Goal: Task Accomplishment & Management: Manage account settings

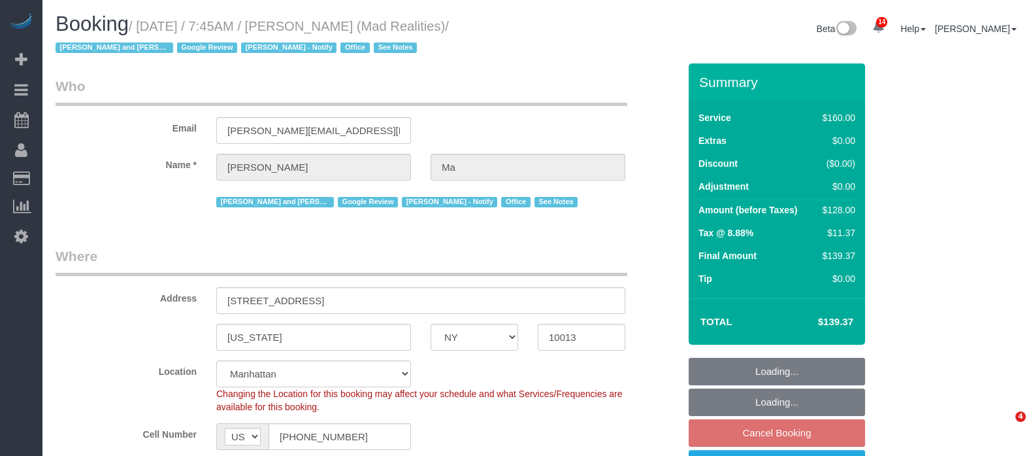
select select "NY"
select select "number:89"
select select "number:90"
select select "number:15"
select select "number:7"
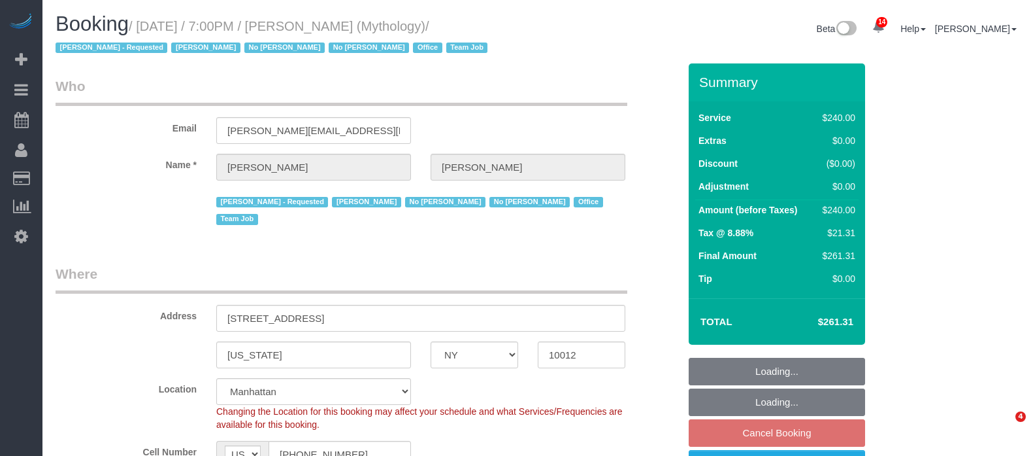
select select "NY"
select select "2"
select select "120"
select select "number:89"
select select "number:90"
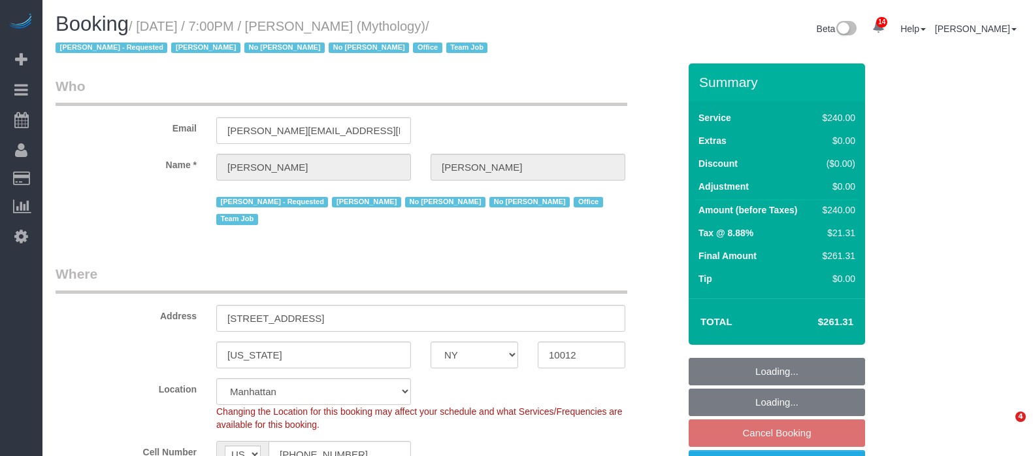
select select "number:15"
select select "number:7"
select select "spot12"
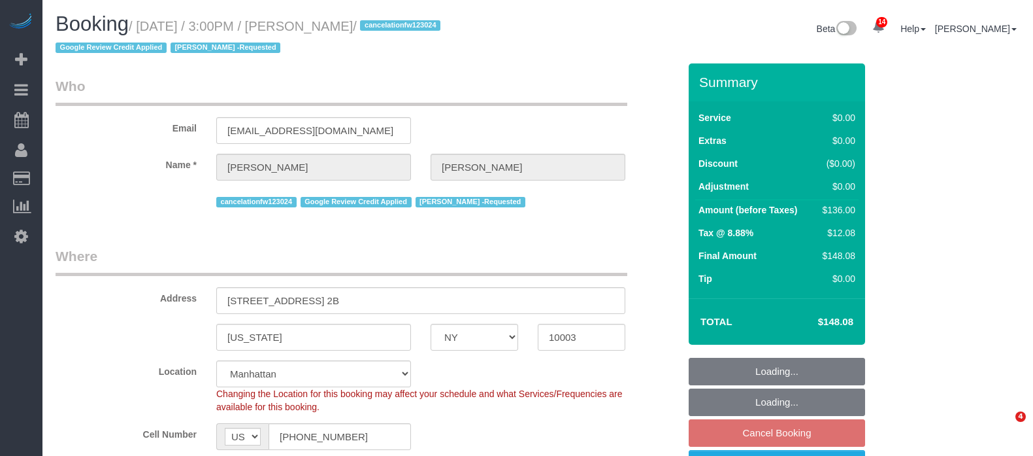
select select "NY"
select select "1"
select select "spot8"
select select "number:89"
select select "number:90"
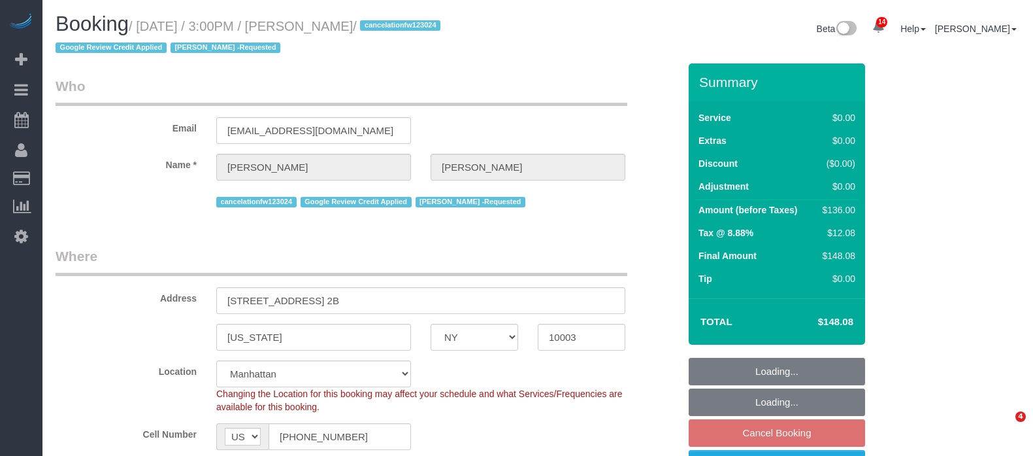
select select "number:15"
select select "number:7"
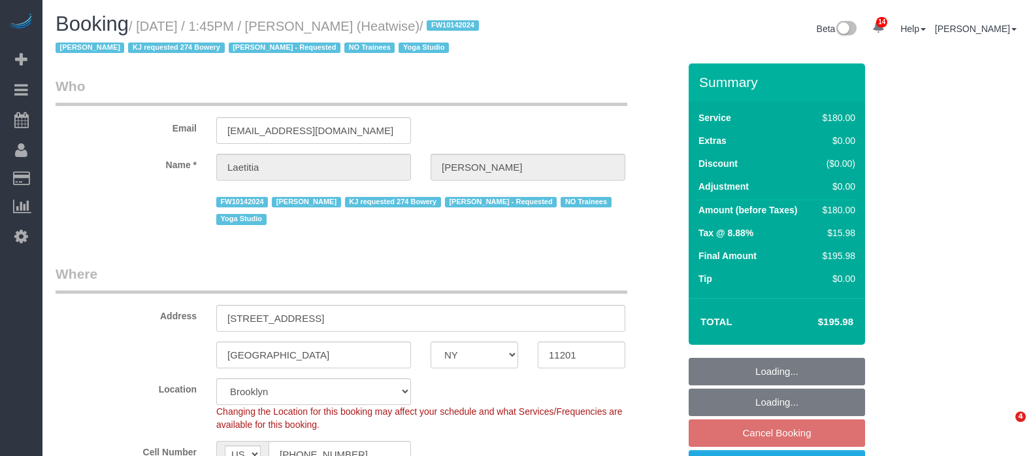
select select "NY"
select select "180"
select select "number:89"
select select "number:90"
select select "number:15"
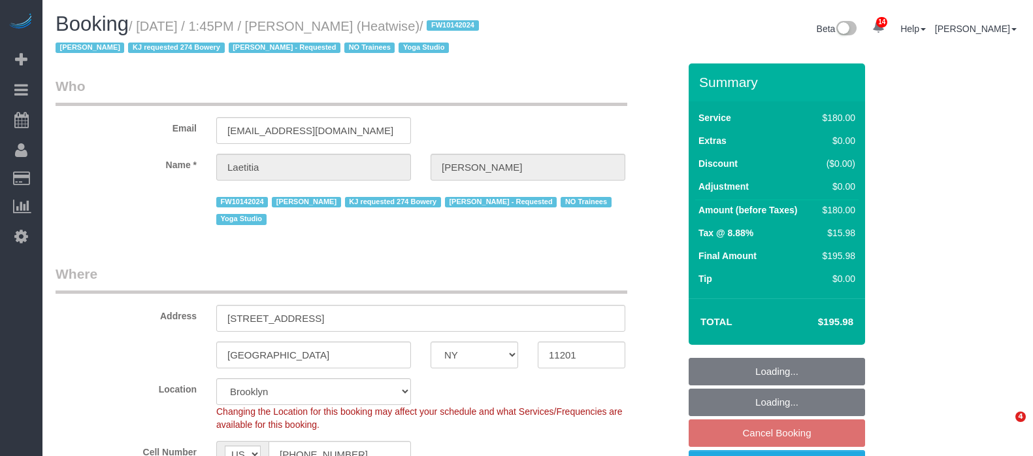
select select "number:7"
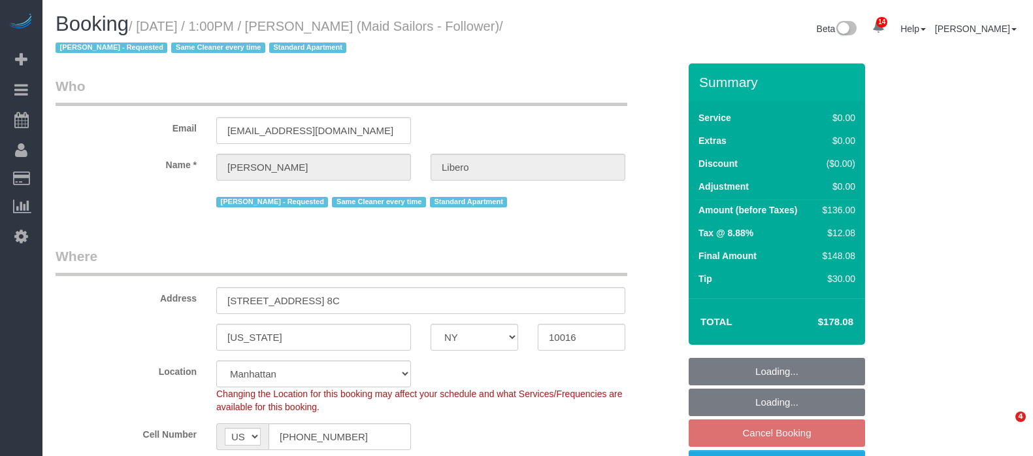
select select "NY"
select select "1"
select select "spot6"
select select "number:57"
select select "number:90"
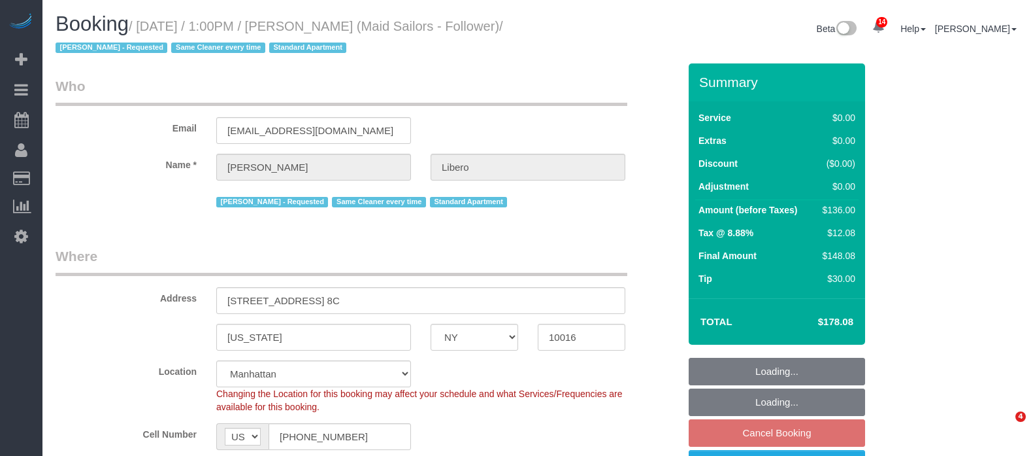
select select "number:15"
select select "number:6"
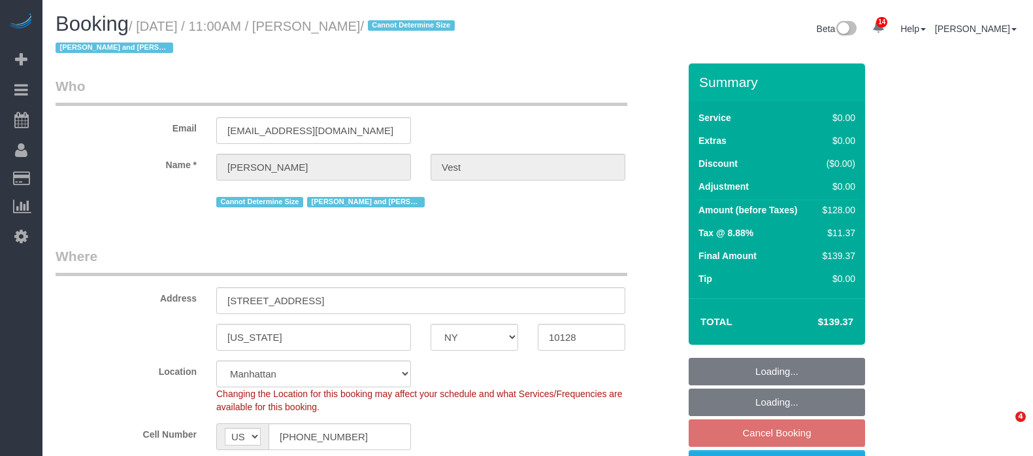
select select "NY"
select select "1"
select select "number:57"
select select "number:74"
select select "number:15"
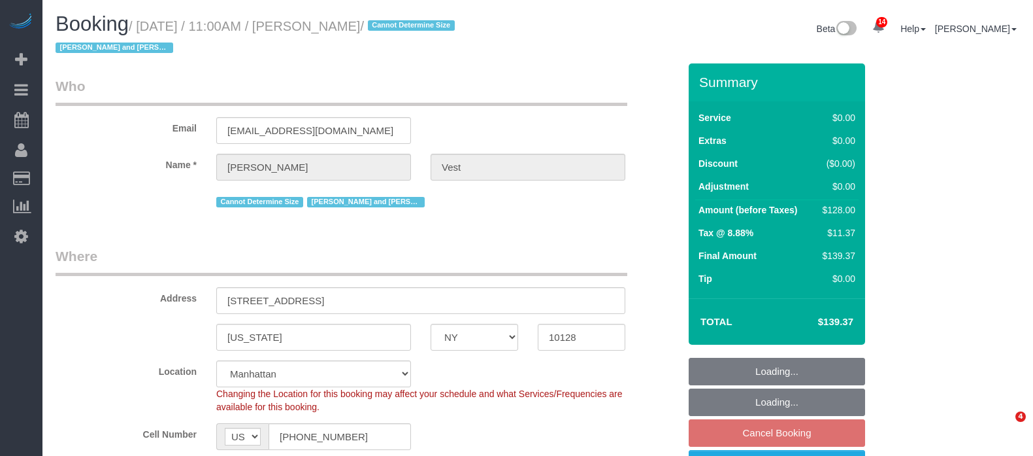
select select "number:6"
select select "spot4"
select select "NY"
select select "2"
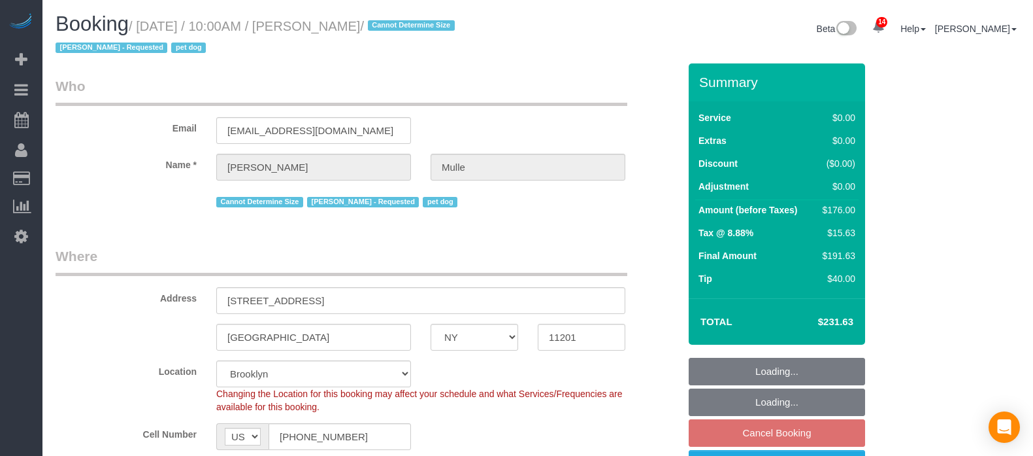
select select "spot3"
select select "number:58"
select select "number:76"
select select "number:13"
select select "number:6"
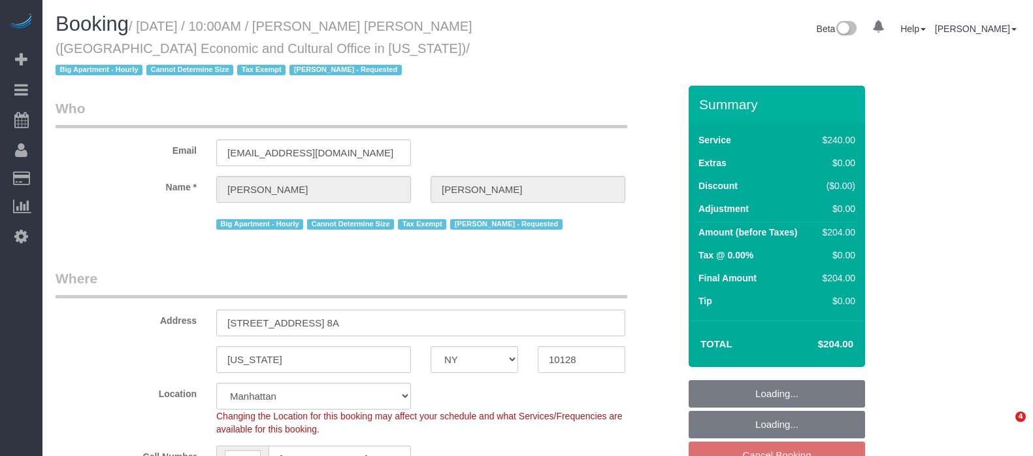
select select "NY"
select select "number:58"
select select "number:71"
select select "number:15"
select select "number:6"
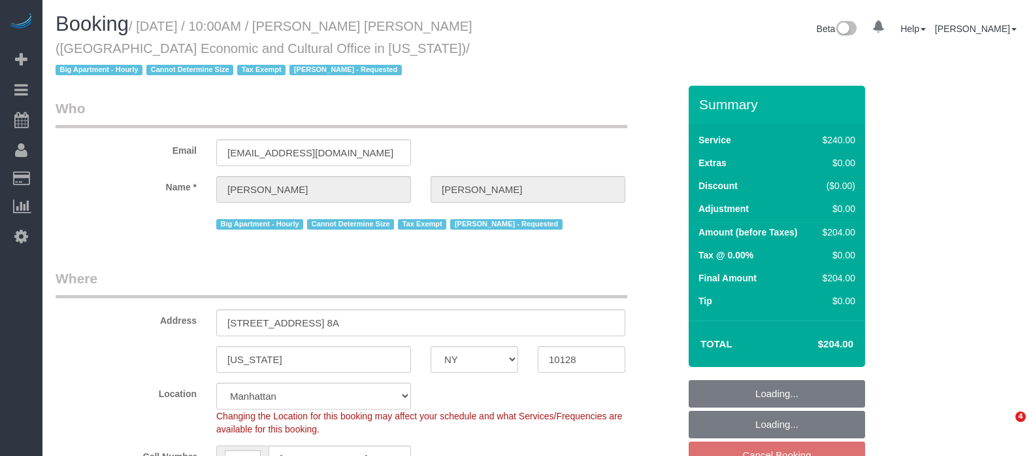
select select "spot3"
select select "180"
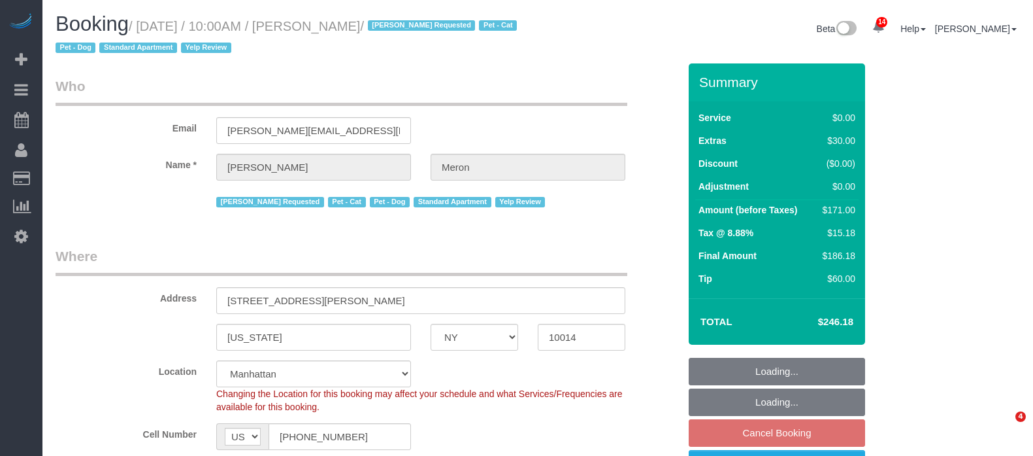
select select "NY"
select select "1"
select select "spot3"
select select "number:89"
select select "number:90"
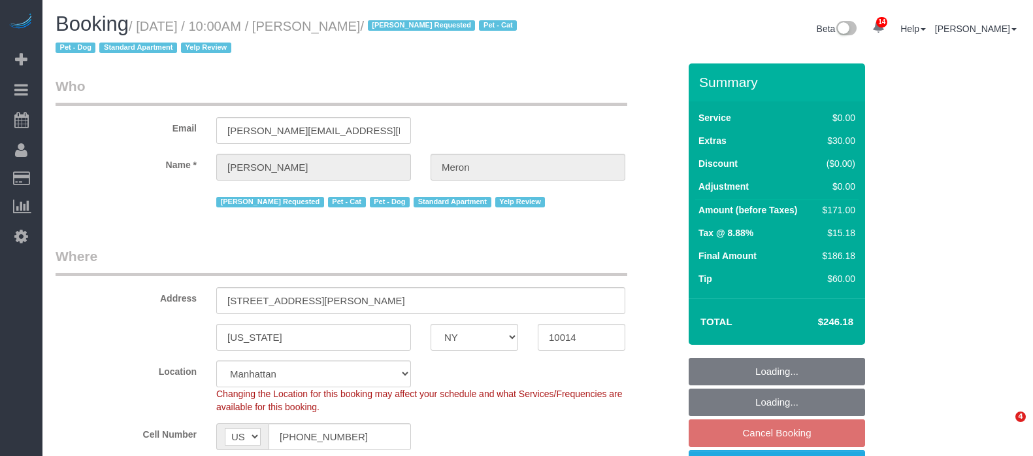
select select "number:14"
select select "number:5"
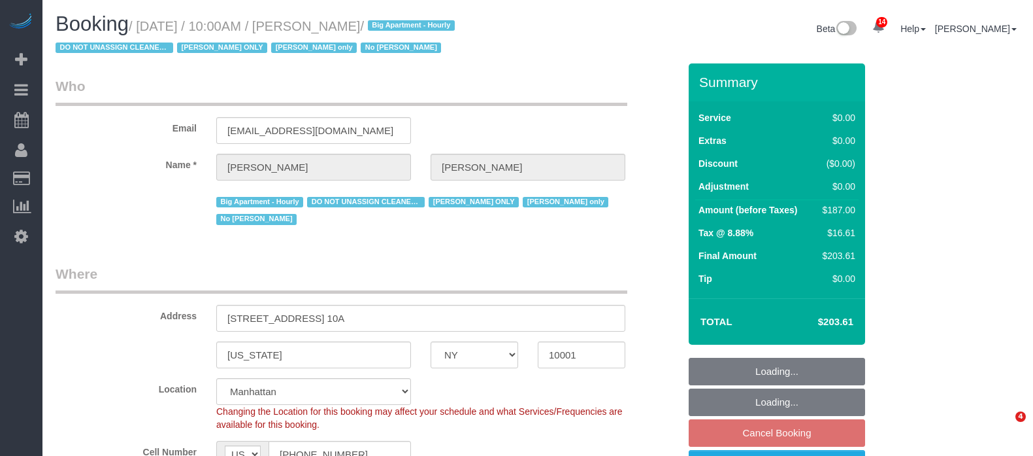
select select "NY"
select select "2"
select select "string:stripe-pm_1RRmor4VGloSiKo75q03orw4"
select select "spot3"
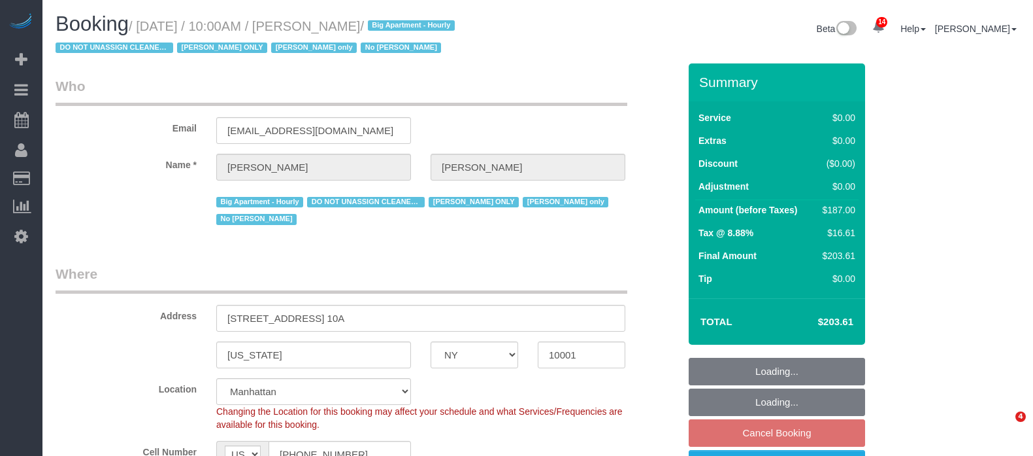
select select "number:89"
select select "number:73"
select select "number:15"
select select "number:5"
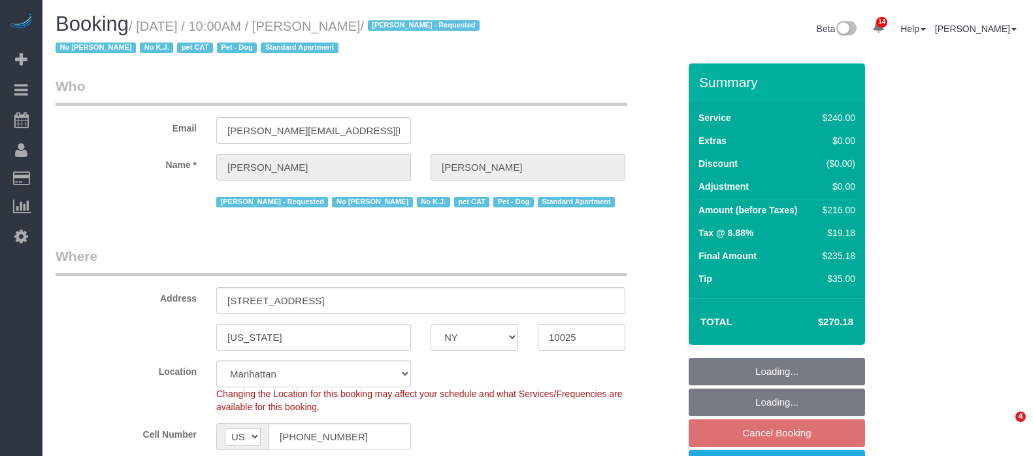
select select "NY"
select select "180"
select select "number:89"
select select "number:90"
select select "number:14"
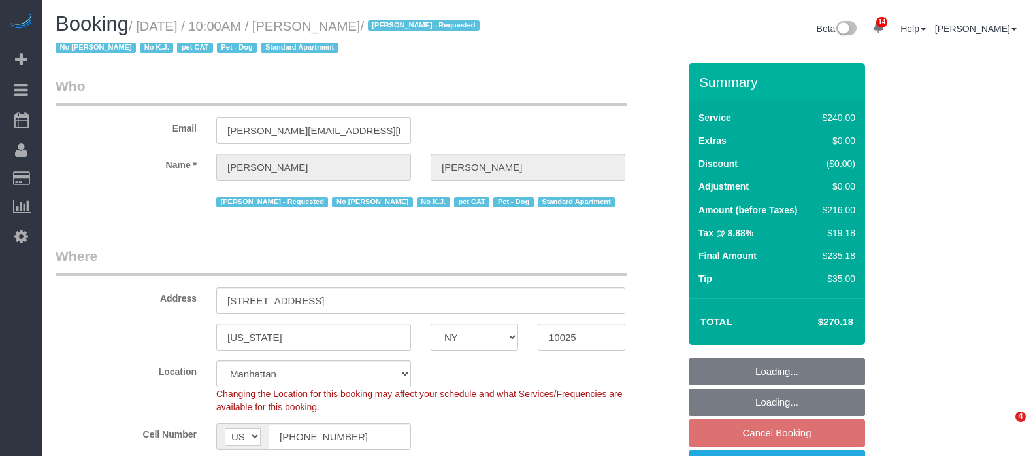
select select "number:7"
select select "number:21"
select select "spot63"
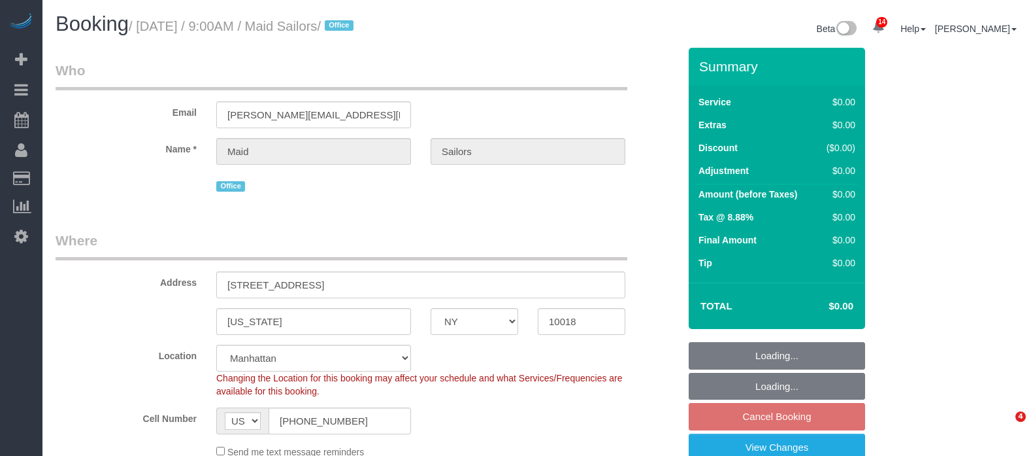
select select "NY"
select select "60"
select select "spot2"
select select "number:89"
select select "number:90"
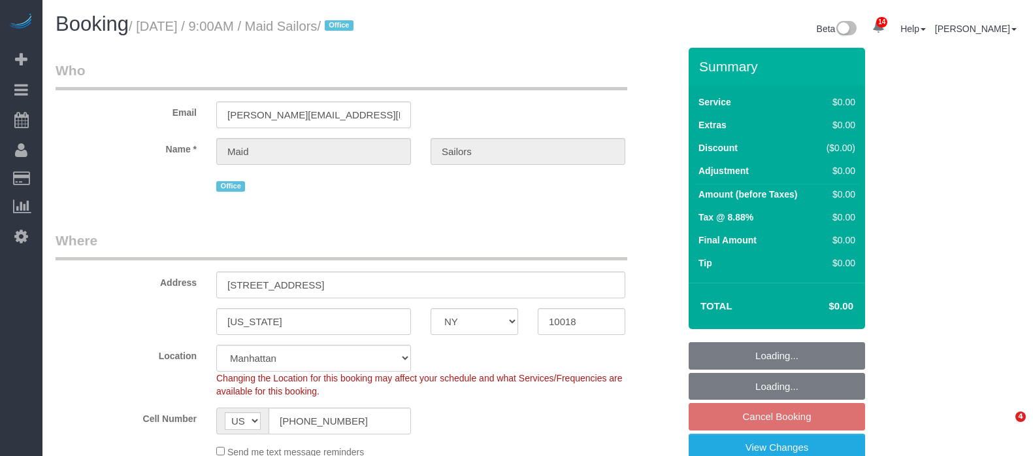
select select "number:15"
select select "number:5"
select select "NY"
select select "60"
select select "number:89"
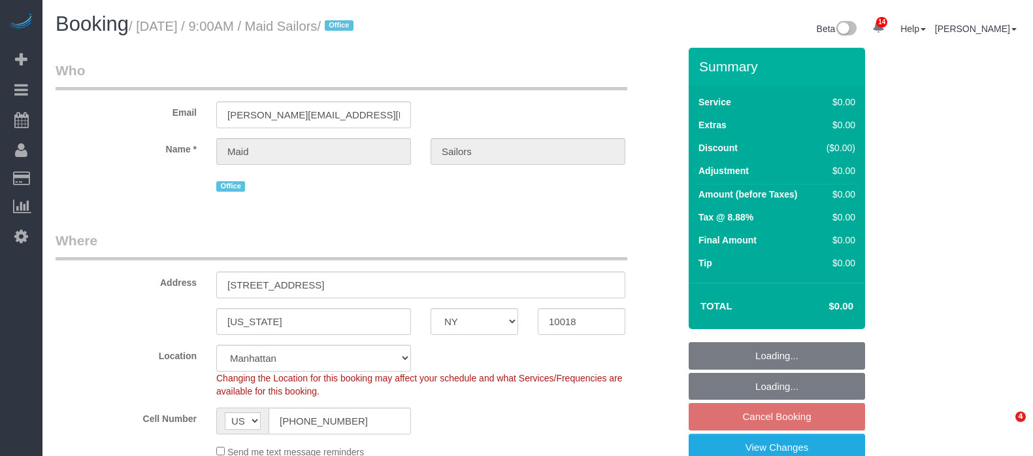
select select "number:90"
select select "number:15"
select select "number:5"
select select "spot62"
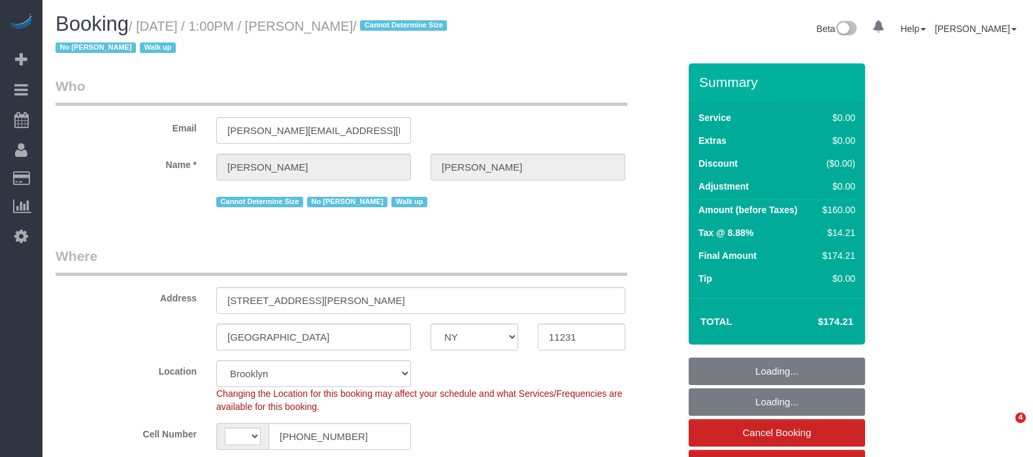
select select "NY"
select select "number:61"
select select "number:74"
select select "number:15"
select select "number:5"
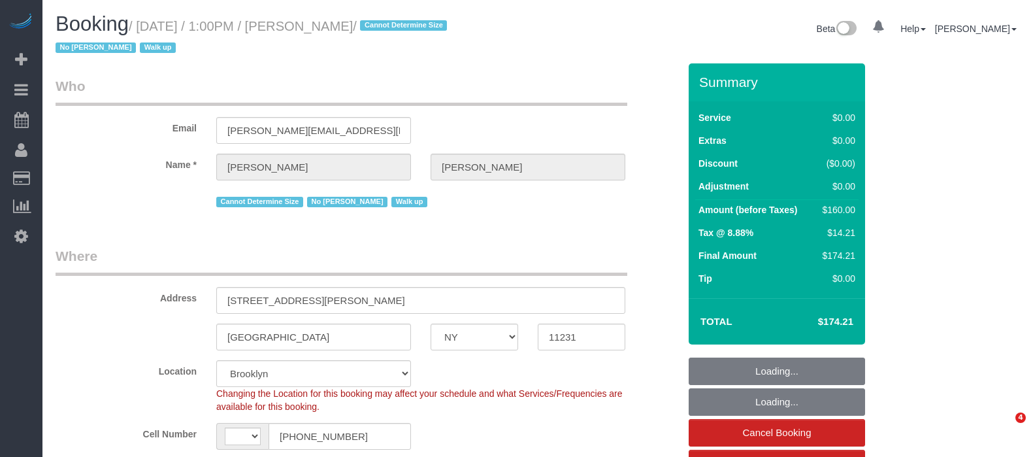
select select "string:[GEOGRAPHIC_DATA]"
select select "string:stripe-pm_1RxrJX4VGloSiKo7lIHdfY0u"
select select "object:914"
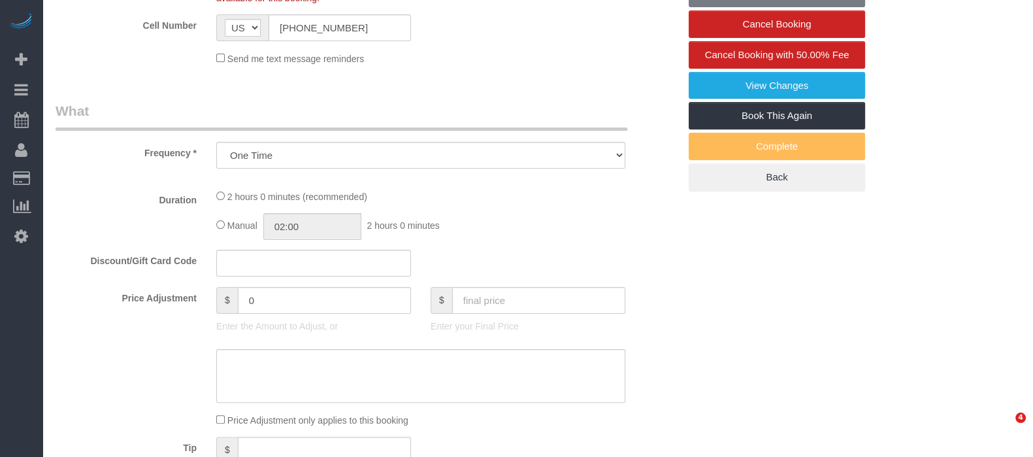
select select "1"
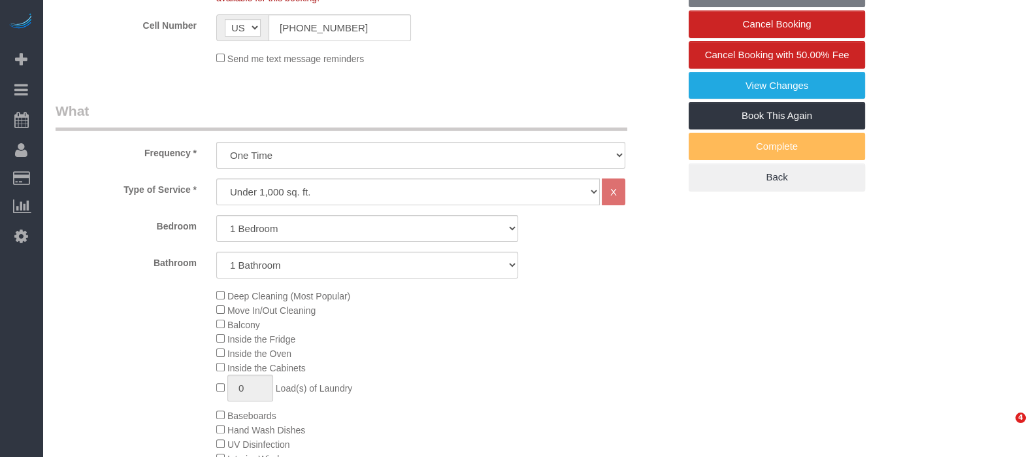
select select "spot1"
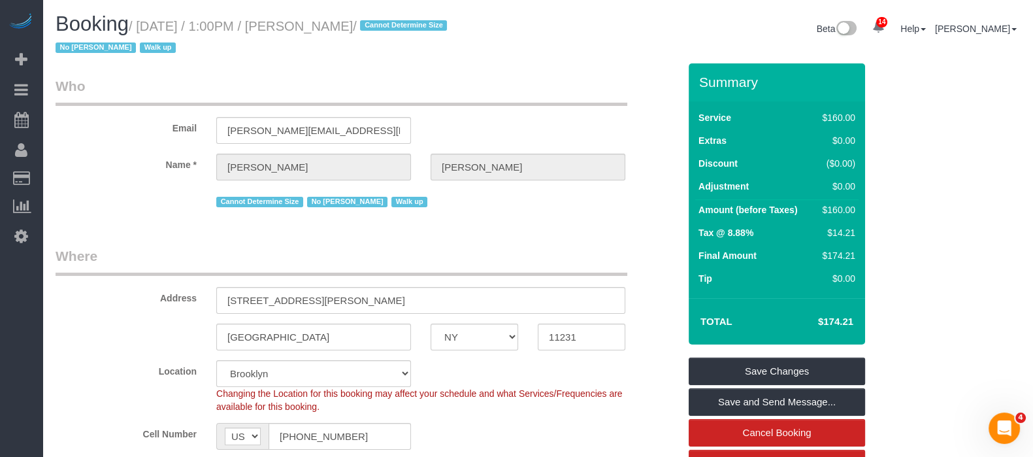
drag, startPoint x: 142, startPoint y: 22, endPoint x: 440, endPoint y: 20, distance: 298.0
click at [440, 20] on small "/ September 08, 2025 / 1:00PM / Madeline DiNapoli / Cannot Determine Size No Ro…" at bounding box center [253, 37] width 395 height 37
copy small "September 08, 2025 / 1:00PM / Madeline DiNapoli"
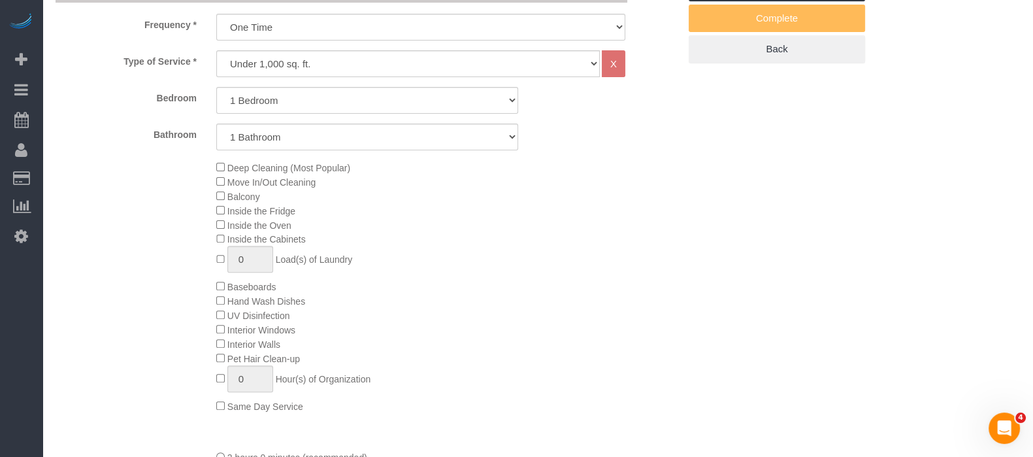
scroll to position [571, 0]
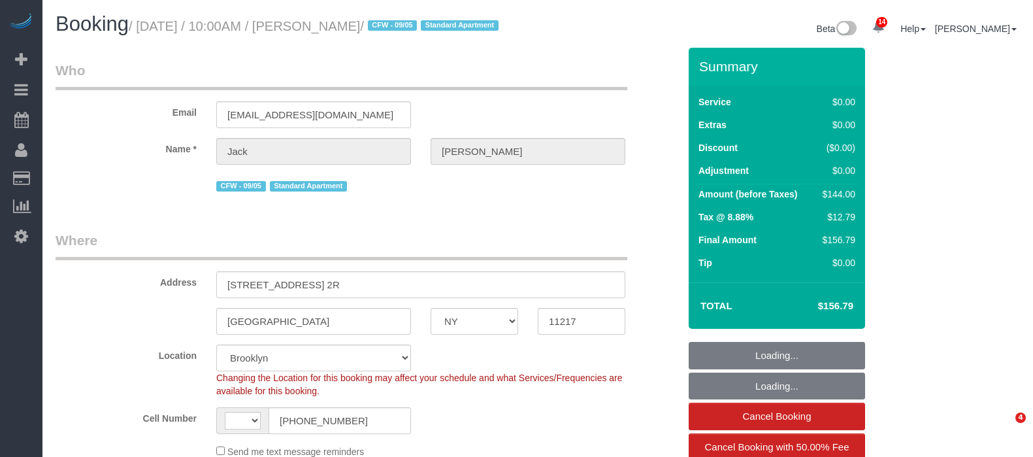
select select "NY"
select select "spot1"
select select "number:89"
select select "number:90"
select select "number:15"
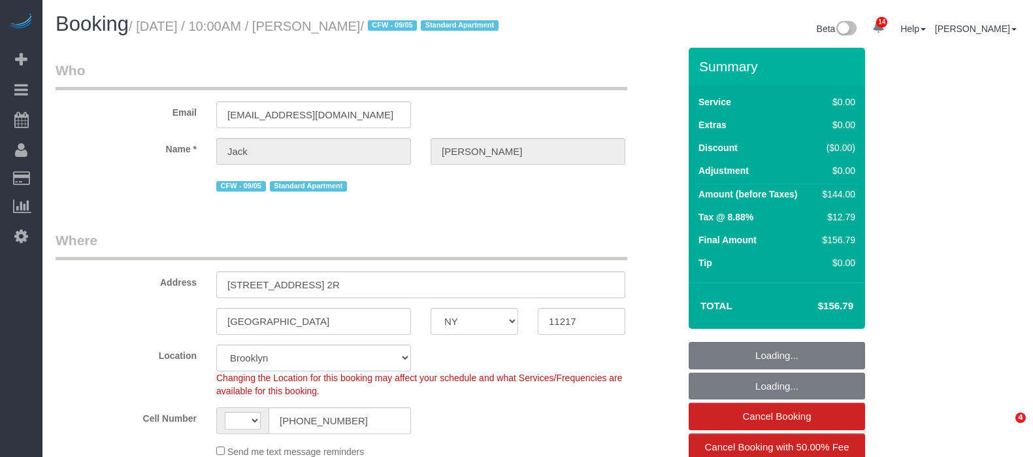
select select "number:5"
select select "object:769"
select select "string:[GEOGRAPHIC_DATA]"
select select "string:stripe-pm_1RMYOM4VGloSiKo7LGZRO5rF"
select select "1"
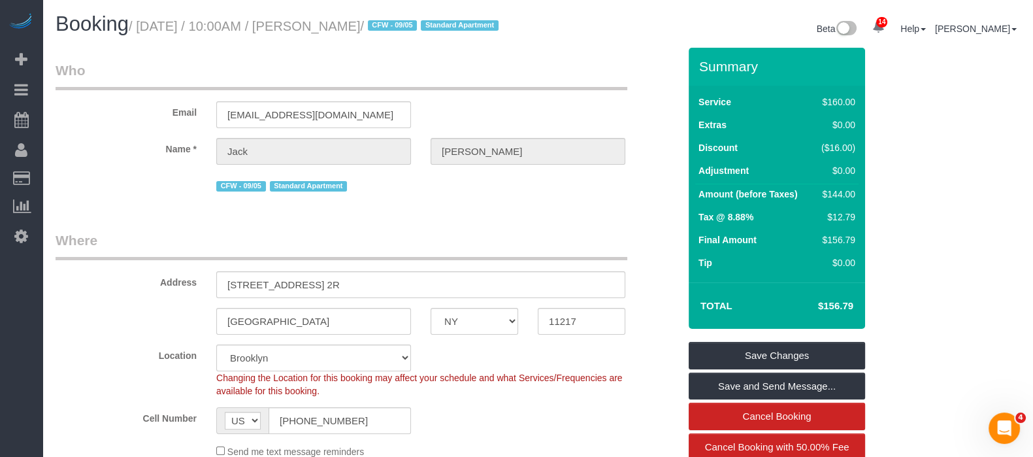
drag, startPoint x: 141, startPoint y: 24, endPoint x: 412, endPoint y: 24, distance: 271.9
click at [412, 22] on small "/ [DATE] / 10:00AM / [PERSON_NAME] / CFW - 09/05 Standard Apartment" at bounding box center [316, 26] width 374 height 14
copy small "[DATE] / 10:00AM / [PERSON_NAME]"
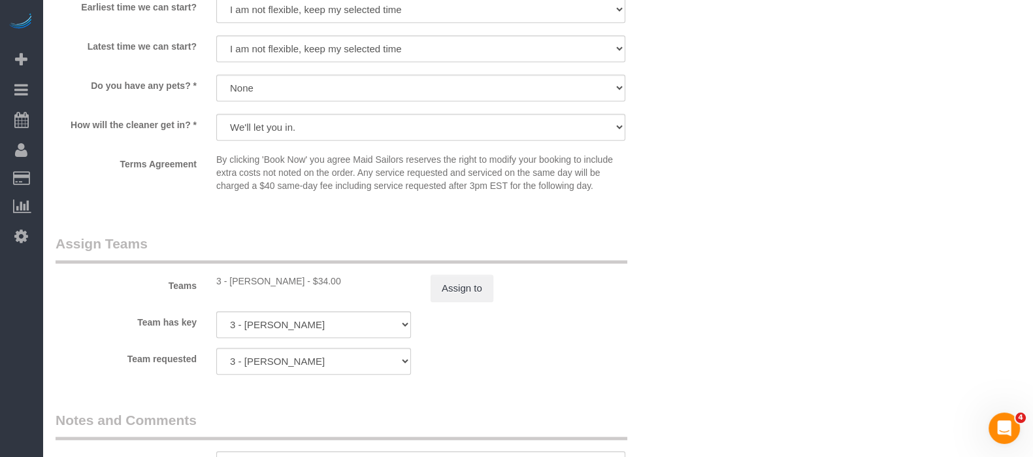
scroll to position [1716, 0]
